Goal: Information Seeking & Learning: Learn about a topic

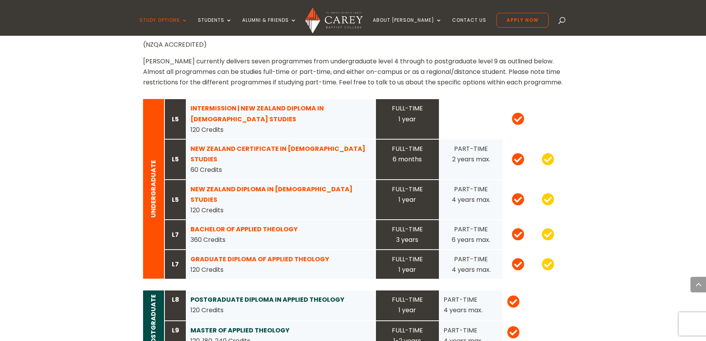
scroll to position [749, 0]
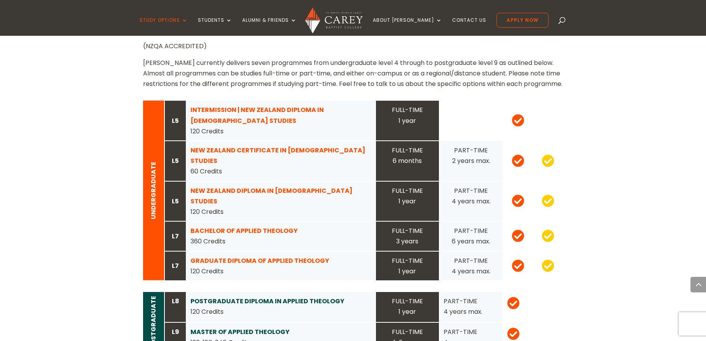
click at [277, 146] on strong "NEW ZEALAND CERTIFICATE IN [DEMOGRAPHIC_DATA] STUDIES" at bounding box center [278, 155] width 175 height 19
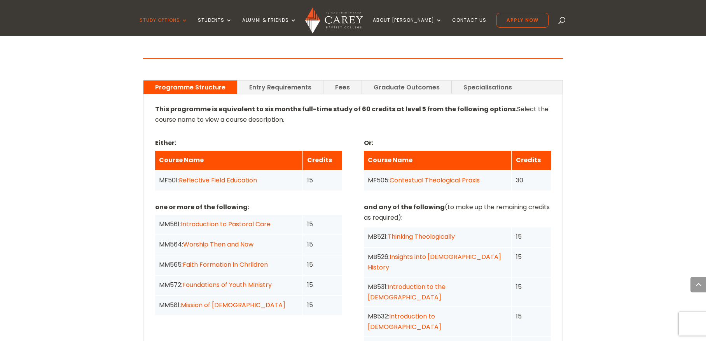
scroll to position [564, 0]
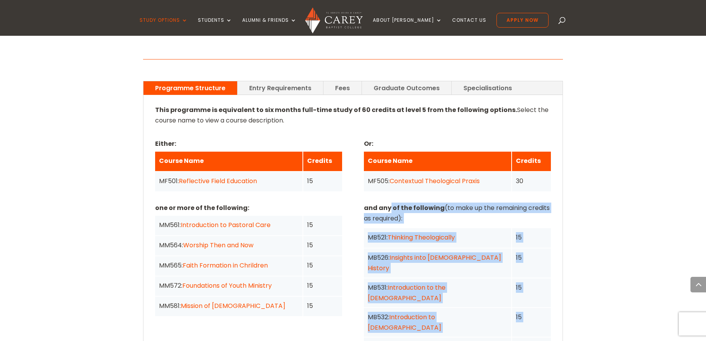
drag, startPoint x: 389, startPoint y: 158, endPoint x: 515, endPoint y: 310, distance: 197.3
click at [515, 310] on div "and any of the following (to make up the remaining credits as required): MB521:…" at bounding box center [457, 307] width 187 height 208
click at [616, 271] on div "Home » Study » NZ Certificate in Christian Studies Programme Outline This progr…" at bounding box center [353, 267] width 706 height 977
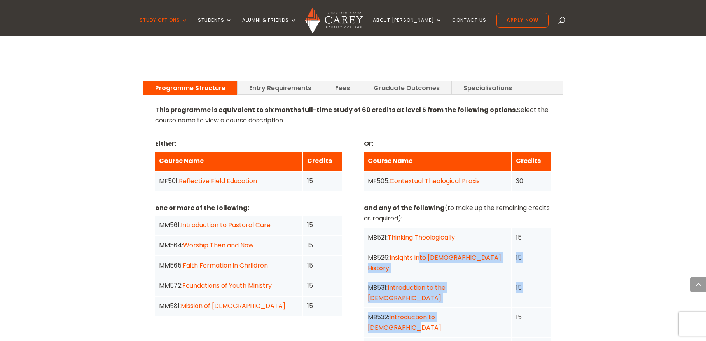
drag, startPoint x: 421, startPoint y: 220, endPoint x: 483, endPoint y: 257, distance: 72.4
click at [483, 257] on div "MB521: Thinking Theologically 15 MB526: Insights into Church History 15 MB531: …" at bounding box center [457, 307] width 187 height 159
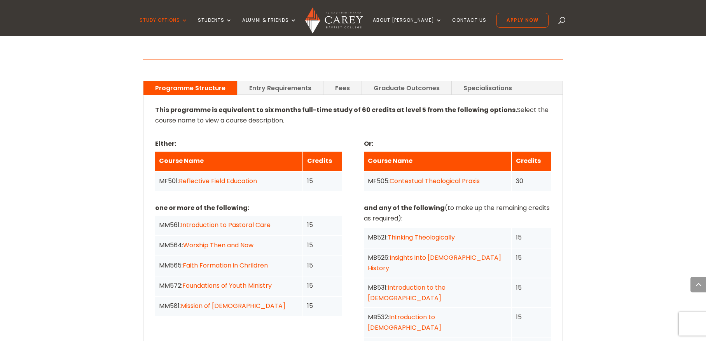
click at [496, 308] on div "MB532: Introduction to the New Testament" at bounding box center [437, 322] width 147 height 29
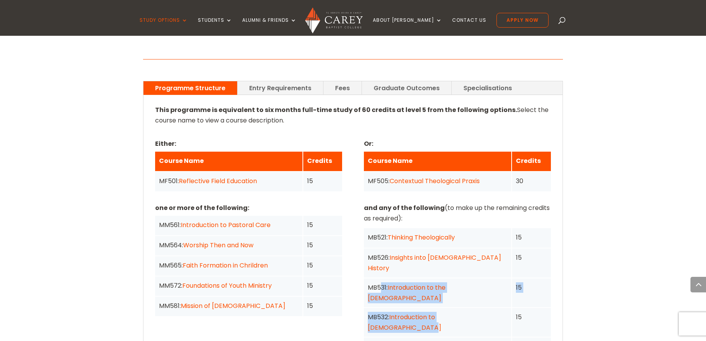
drag, startPoint x: 503, startPoint y: 260, endPoint x: 380, endPoint y: 228, distance: 127.5
click at [380, 228] on div "MB521: Thinking Theologically 15 MB526: Insights into Church History 15 MB531: …" at bounding box center [457, 307] width 187 height 159
click at [601, 237] on div "Home » Study » NZ Certificate in Christian Studies Programme Outline This progr…" at bounding box center [353, 267] width 706 height 977
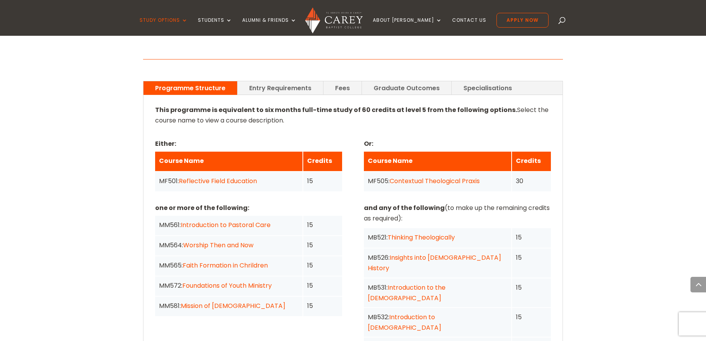
scroll to position [574, 0]
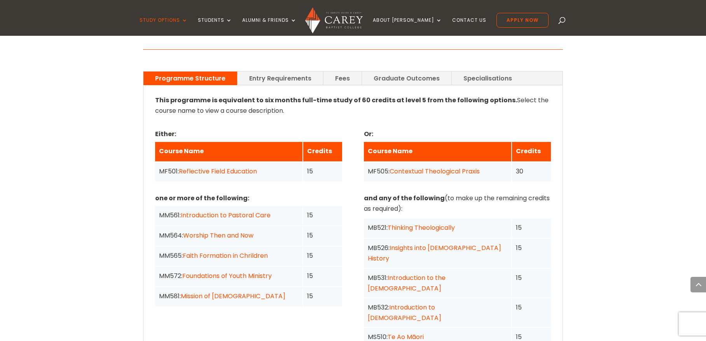
click at [346, 128] on div "Either: Course Name Credits MF501: Reflective Field Education 15 Or: Course Nam…" at bounding box center [353, 154] width 396 height 53
click at [566, 112] on div "Home » Study » NZ Certificate in Christian Studies Programme Outline This progr…" at bounding box center [353, 258] width 706 height 977
click at [606, 135] on div "Home » Study » NZ Certificate in Christian Studies Programme Outline This progr…" at bounding box center [353, 258] width 706 height 977
click at [443, 193] on p "and any of the following (to make up the remaining credits as required):" at bounding box center [457, 203] width 187 height 21
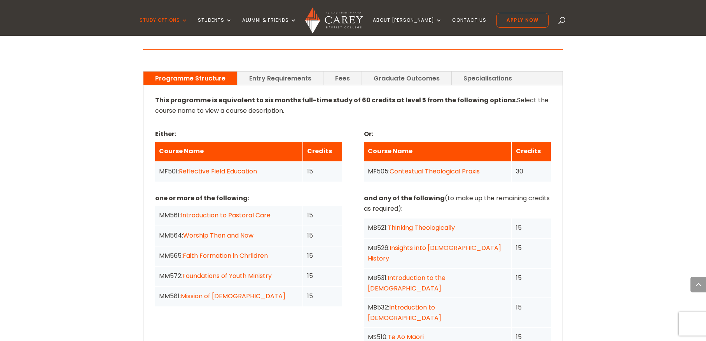
click at [281, 210] on div "MM561: Introduction to Pastoral Care" at bounding box center [229, 215] width 140 height 11
click at [291, 271] on div "MM572: Foundations of Youth Ministry" at bounding box center [229, 276] width 140 height 11
click at [238, 122] on p at bounding box center [353, 125] width 396 height 6
click at [240, 167] on link "Reflective Field Education" at bounding box center [218, 171] width 78 height 9
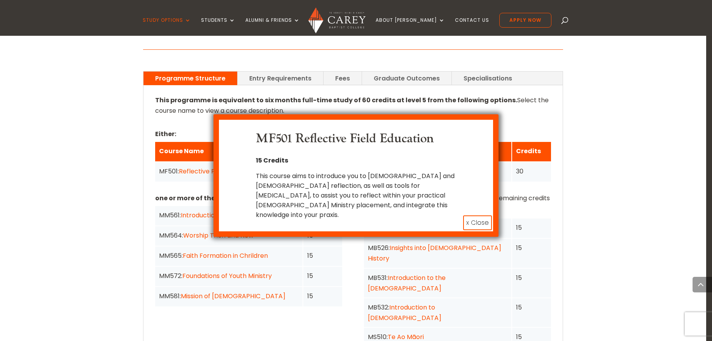
click at [375, 150] on h3 "MF501 Reflective Field Education" at bounding box center [356, 140] width 201 height 19
click at [482, 215] on button "x Close" at bounding box center [477, 222] width 29 height 15
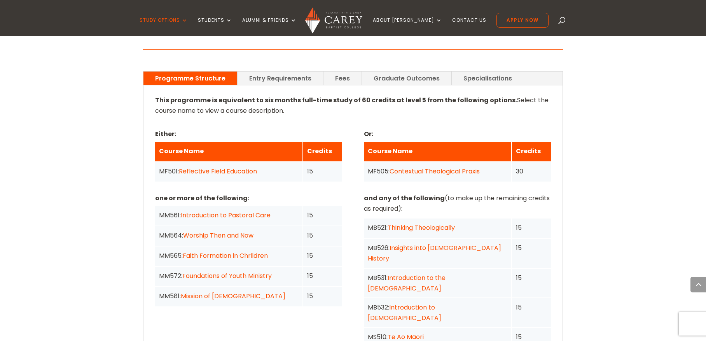
click at [472, 167] on link "Contextual Theological Praxis" at bounding box center [435, 171] width 90 height 9
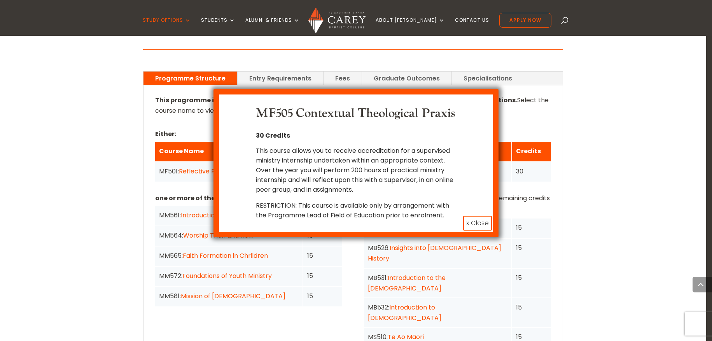
click at [472, 231] on button "x Close" at bounding box center [477, 223] width 29 height 15
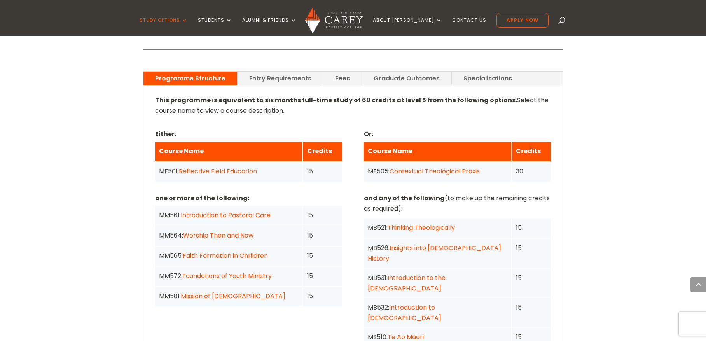
click at [548, 193] on p "and any of the following (to make up the remaining credits as required):" at bounding box center [457, 203] width 187 height 21
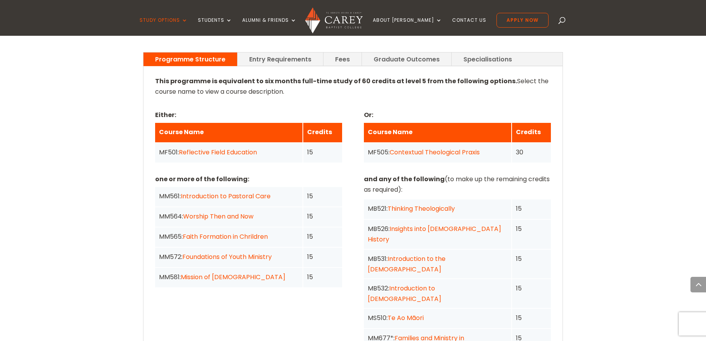
scroll to position [583, 0]
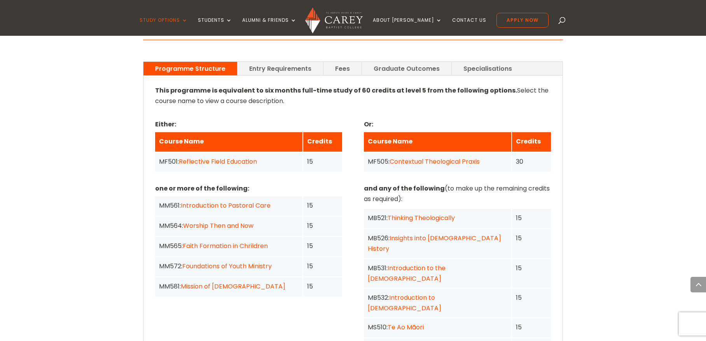
click at [236, 201] on link "Introduction to Pastoral Care" at bounding box center [226, 205] width 90 height 9
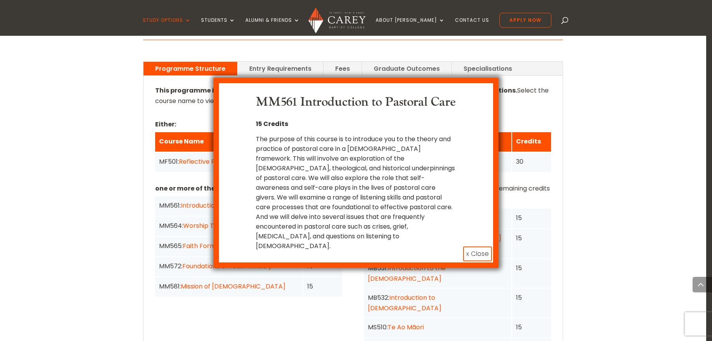
click at [474, 221] on div "MM561 Introduction to Pastoral Care 15 Credits The purpose of this course is to…" at bounding box center [356, 173] width 250 height 156
click at [472, 150] on div "MM561 Introduction to Pastoral Care 15 Credits The purpose of this course is to…" at bounding box center [356, 173] width 250 height 156
click at [442, 156] on div "The purpose of this course is to introduce you to the theory and practice of pa…" at bounding box center [356, 192] width 201 height 117
click at [413, 168] on div "The purpose of this course is to introduce you to the theory and practice of pa…" at bounding box center [356, 192] width 201 height 117
click at [479, 251] on button "x Close" at bounding box center [477, 254] width 29 height 15
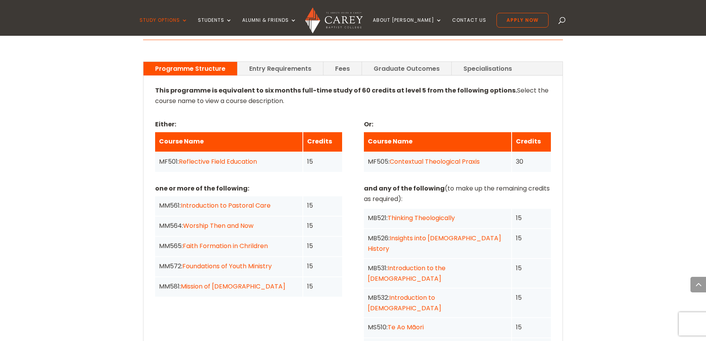
click at [350, 183] on div "one or more of the following: MM561: Introduction to Pastoral Care 15 MM564: Wo…" at bounding box center [353, 287] width 396 height 208
click at [587, 142] on div "Home » Study » NZ Certificate in Christian Studies Programme Outline This progr…" at bounding box center [353, 248] width 706 height 977
click at [242, 157] on link "Reflective Field Education" at bounding box center [218, 161] width 78 height 9
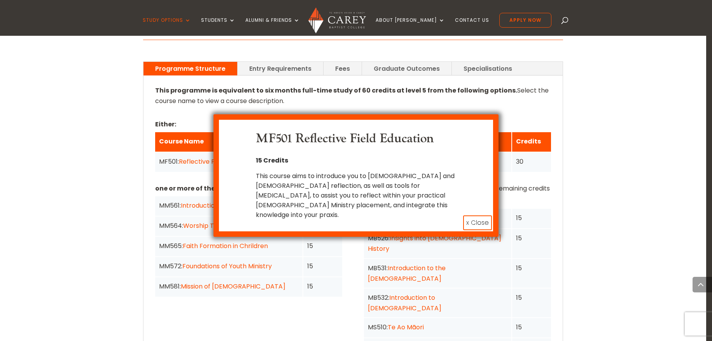
click at [394, 158] on p "15 Credits" at bounding box center [356, 161] width 201 height 10
click at [481, 215] on button "x Close" at bounding box center [477, 222] width 29 height 15
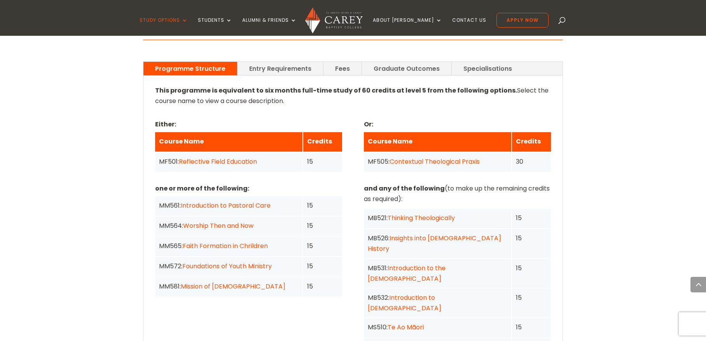
click at [434, 183] on p "and any of the following (to make up the remaining credits as required):" at bounding box center [457, 193] width 187 height 21
click at [233, 157] on link "Reflective Field Education" at bounding box center [218, 161] width 78 height 9
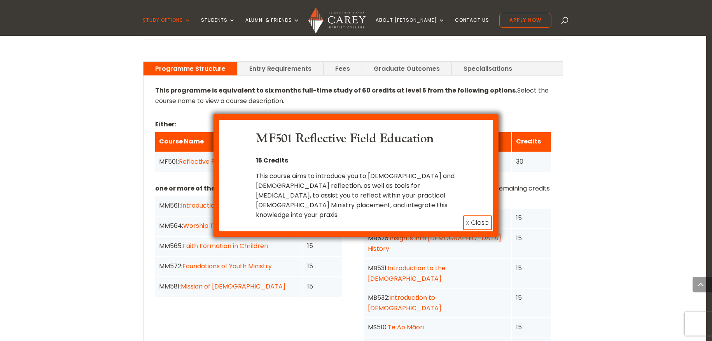
click at [476, 215] on button "x Close" at bounding box center [477, 222] width 29 height 15
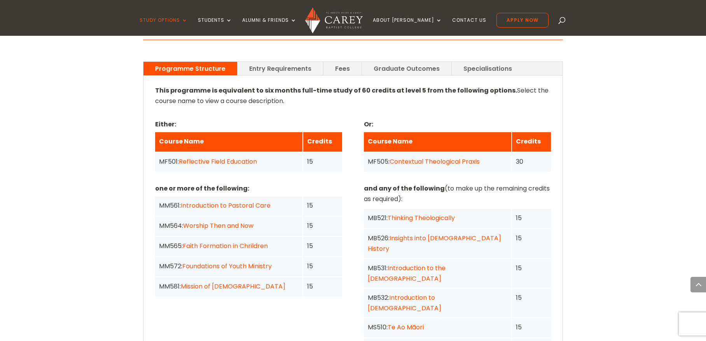
click at [525, 289] on div "15" at bounding box center [531, 303] width 39 height 29
click at [259, 201] on link "Introduction to Pastoral Care" at bounding box center [226, 205] width 90 height 9
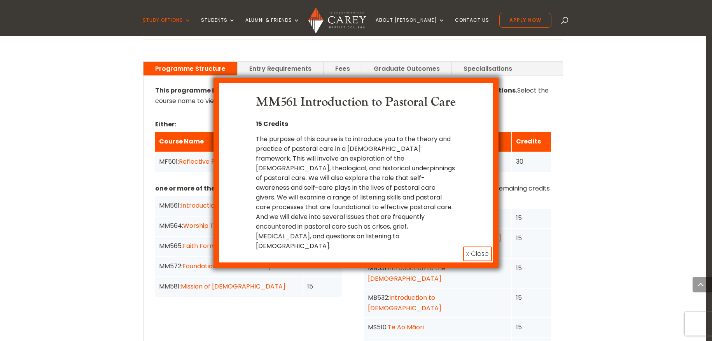
click at [338, 197] on div "The purpose of this course is to introduce you to the theory and practice of pa…" at bounding box center [356, 192] width 201 height 117
click at [478, 249] on button "x Close" at bounding box center [477, 254] width 29 height 15
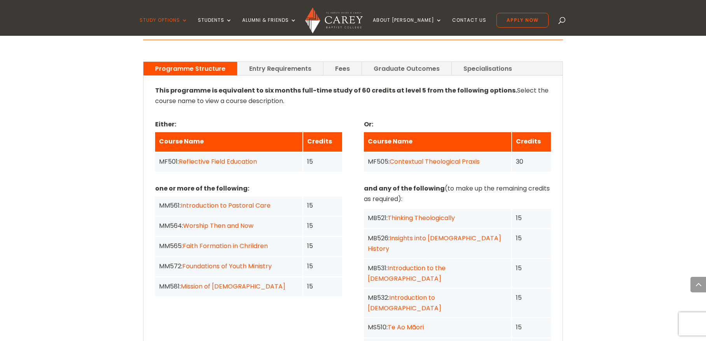
click at [441, 293] on link "Introduction to the New Testament" at bounding box center [405, 302] width 74 height 19
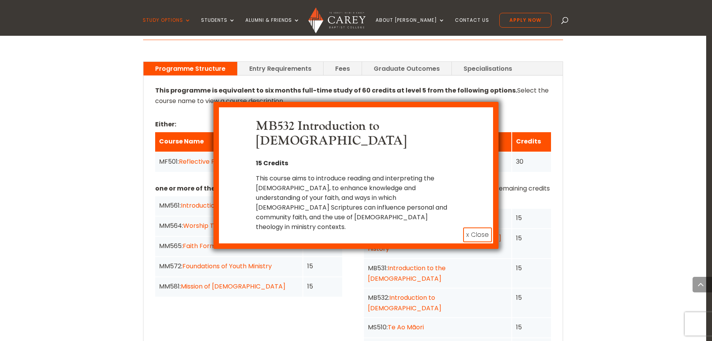
click at [478, 228] on button "x Close" at bounding box center [477, 235] width 29 height 15
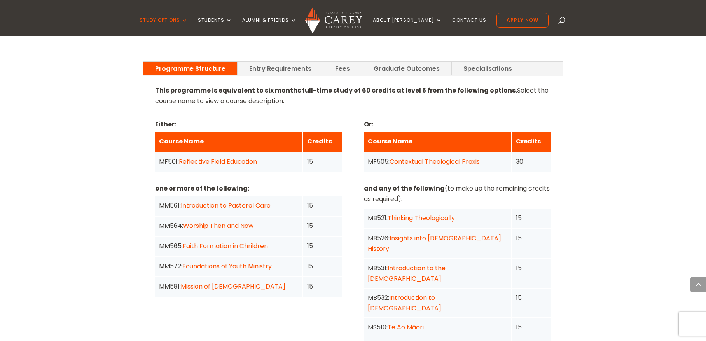
click at [258, 260] on div "one or more of the following: MM561: Introduction to Pastoral Care 15 MM564: Wo…" at bounding box center [353, 287] width 396 height 208
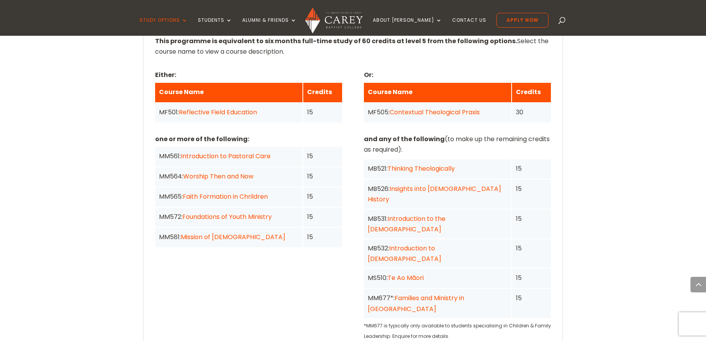
scroll to position [632, 0]
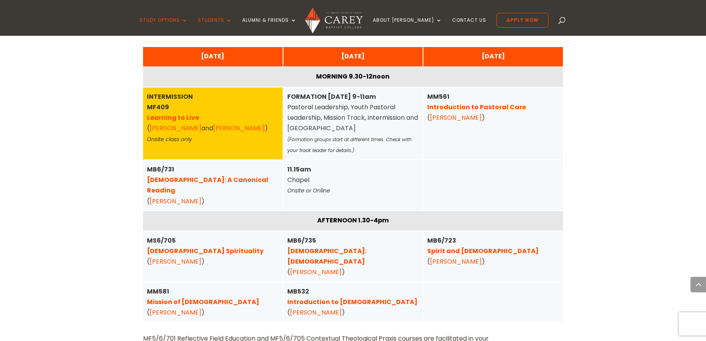
scroll to position [554, 0]
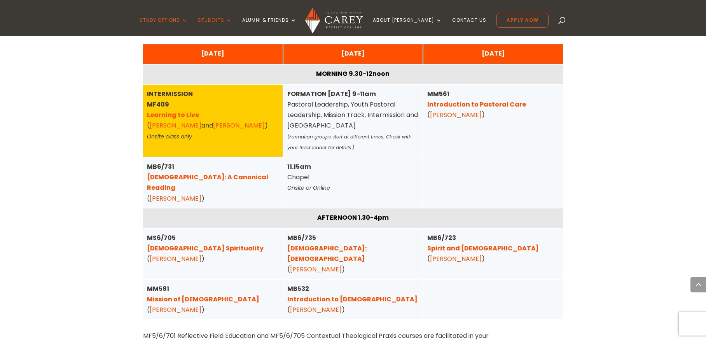
click at [348, 159] on div "11.15am Chapel Onsite or Online" at bounding box center [354, 183] width 140 height 50
